Goal: Task Accomplishment & Management: Manage account settings

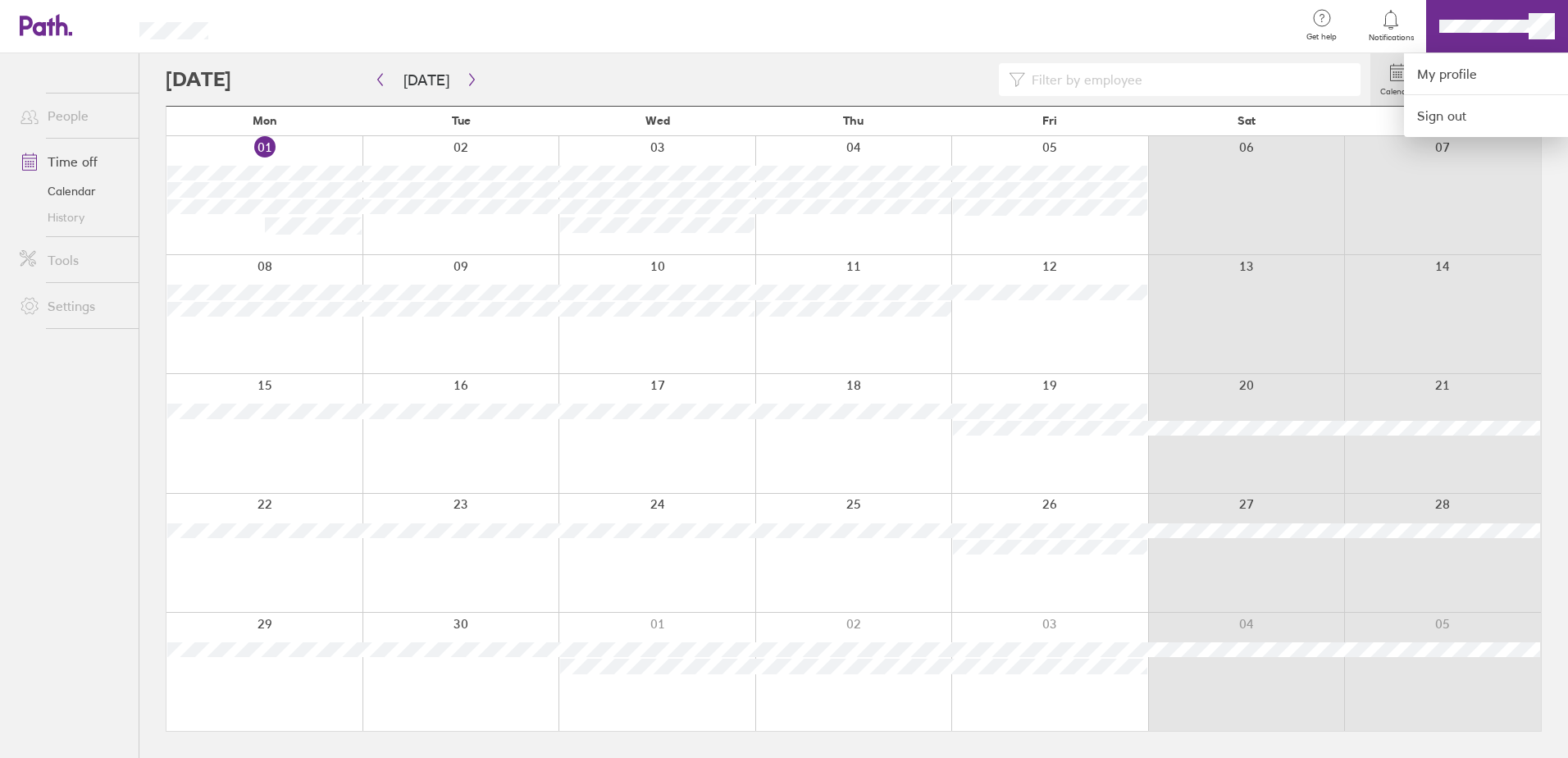
click at [1488, 18] on div at bounding box center [784, 379] width 1568 height 758
click at [1473, 74] on link "My profile" at bounding box center [1486, 74] width 164 height 42
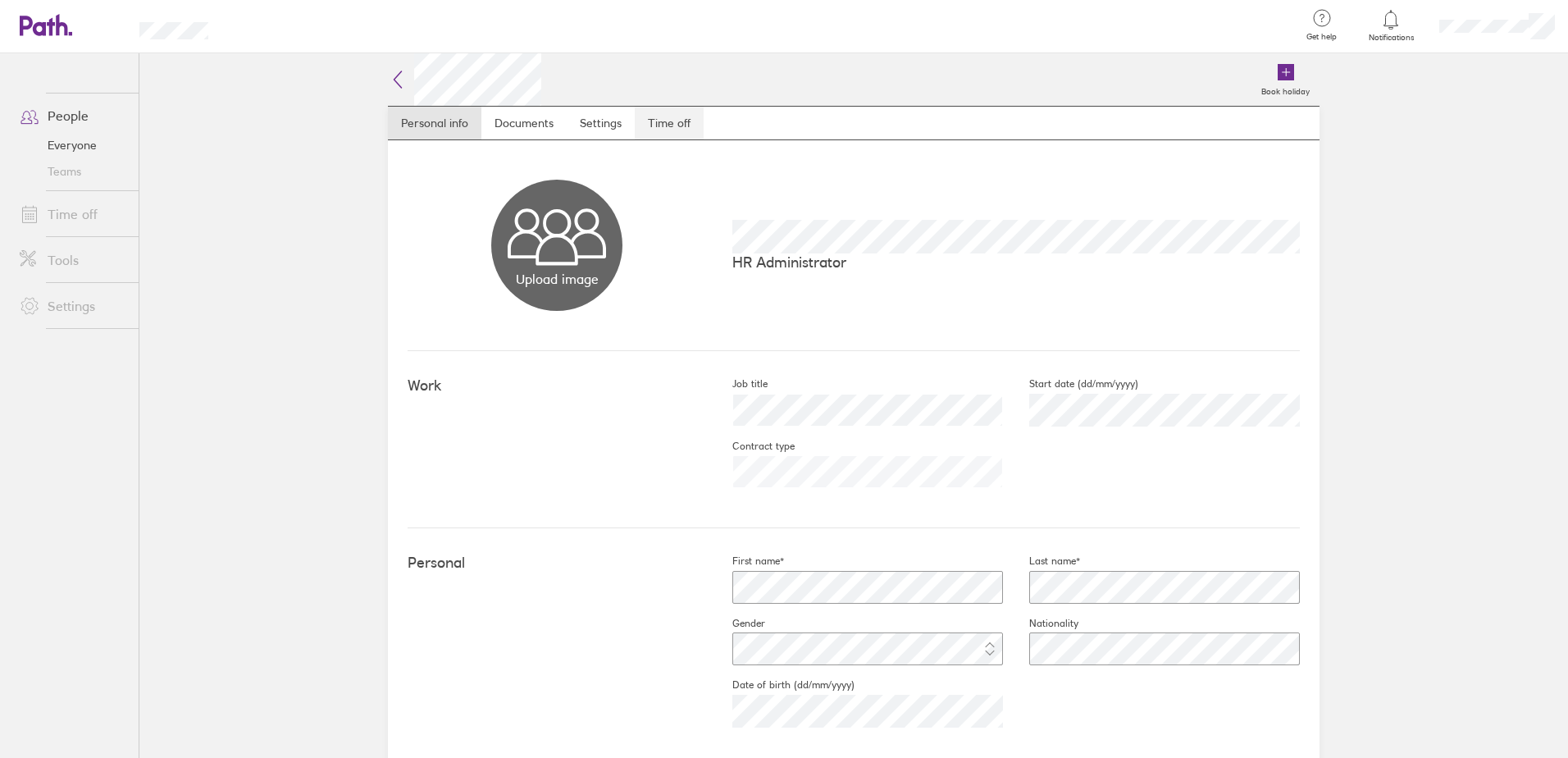
click at [657, 127] on link "Time off" at bounding box center [669, 123] width 69 height 33
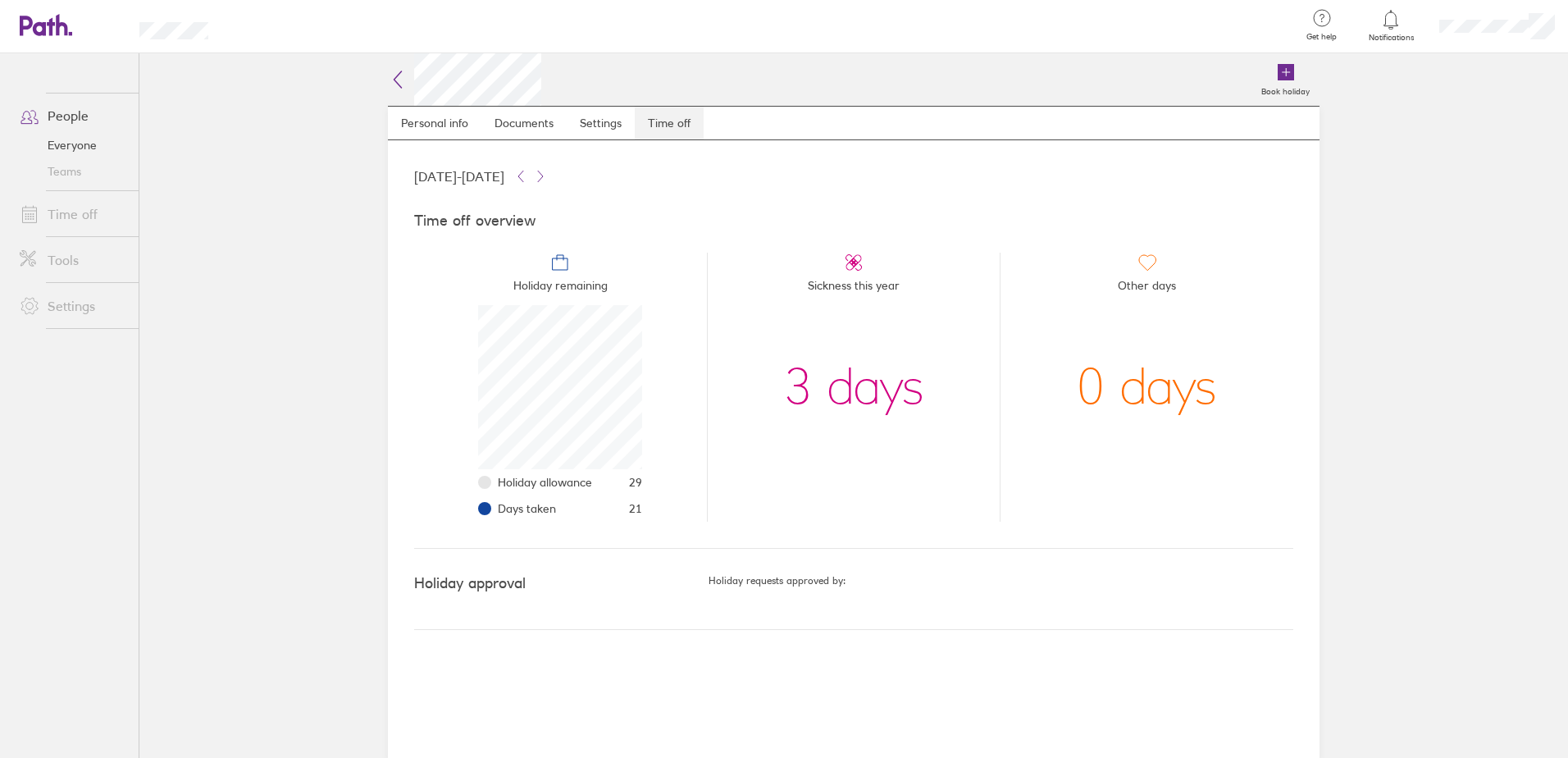
scroll to position [164, 164]
drag, startPoint x: 514, startPoint y: 483, endPoint x: 662, endPoint y: 483, distance: 148.0
click at [662, 483] on li "Holiday remaining Holiday allowance 29 Days taken 21" at bounding box center [560, 387] width 293 height 269
drag, startPoint x: 510, startPoint y: 509, endPoint x: 679, endPoint y: 507, distance: 169.0
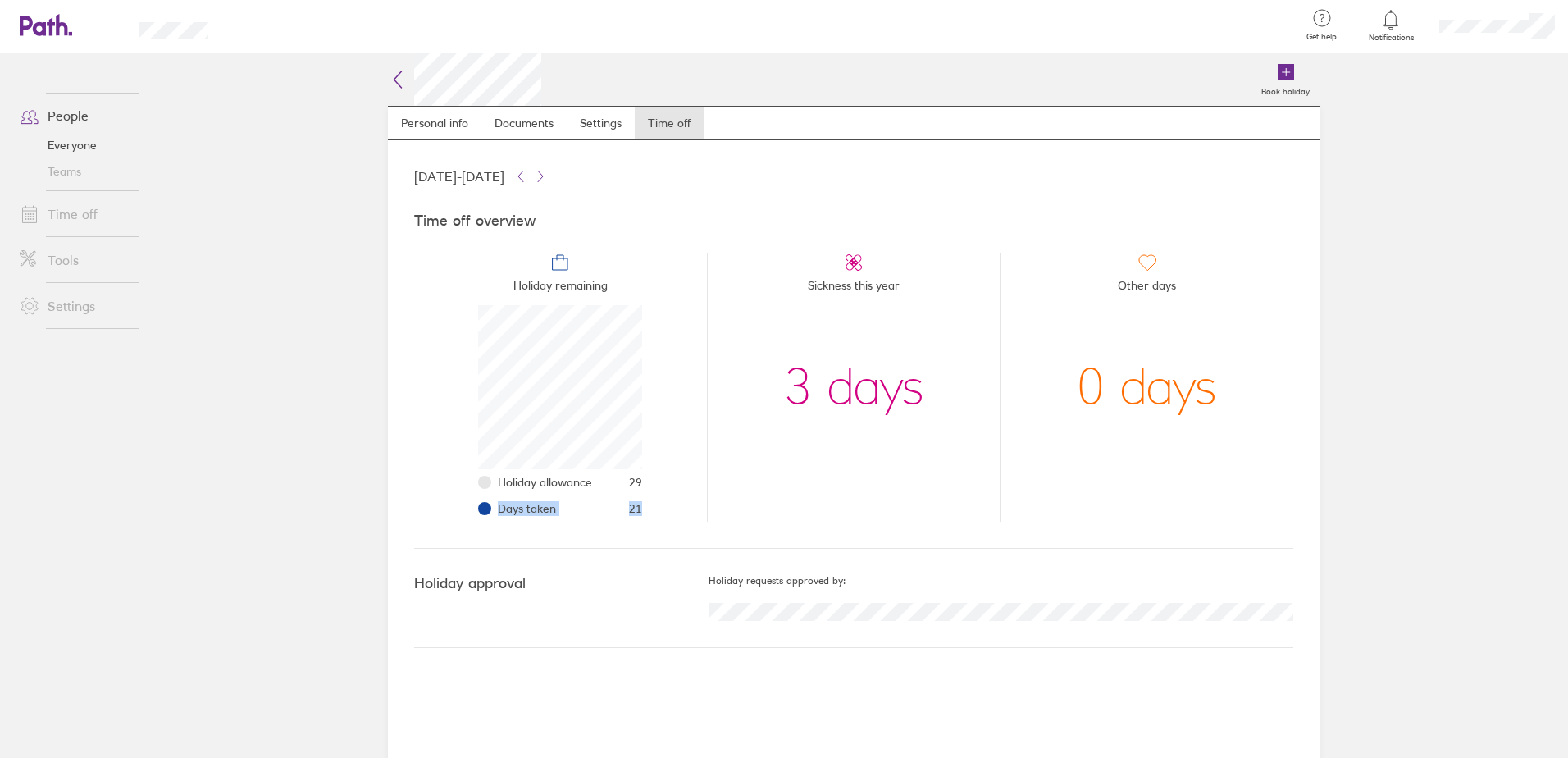
click at [679, 507] on li "Holiday remaining Holiday allowance 29 Days taken 21" at bounding box center [560, 387] width 293 height 269
drag, startPoint x: 679, startPoint y: 507, endPoint x: 654, endPoint y: 507, distance: 25.0
click at [654, 507] on li "Holiday remaining Holiday allowance 29 Days taken 21" at bounding box center [560, 387] width 293 height 269
